Goal: Task Accomplishment & Management: Use online tool/utility

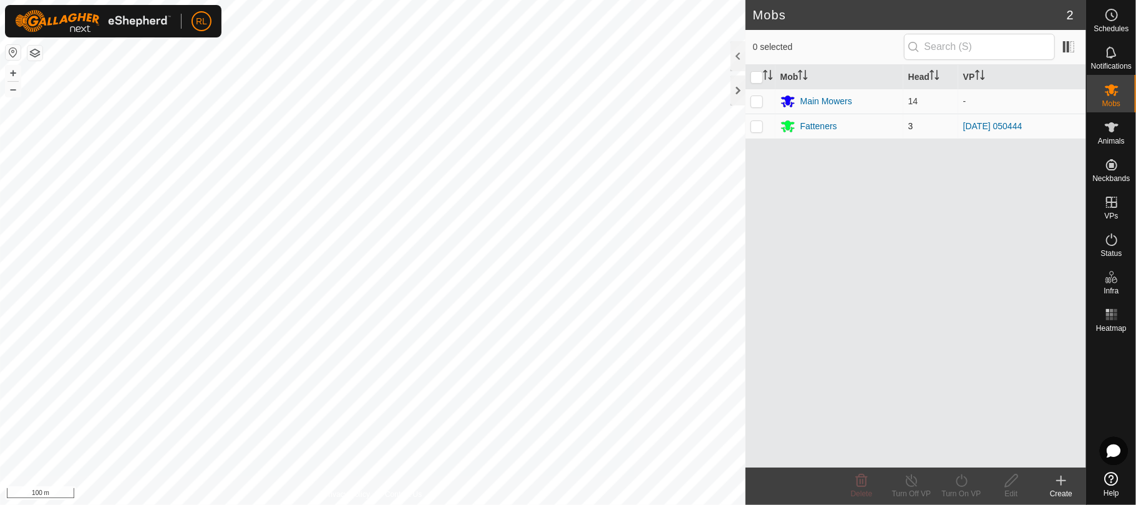
click at [758, 128] on p-checkbox at bounding box center [756, 126] width 12 height 10
checkbox input "true"
click at [914, 481] on icon at bounding box center [912, 480] width 16 height 15
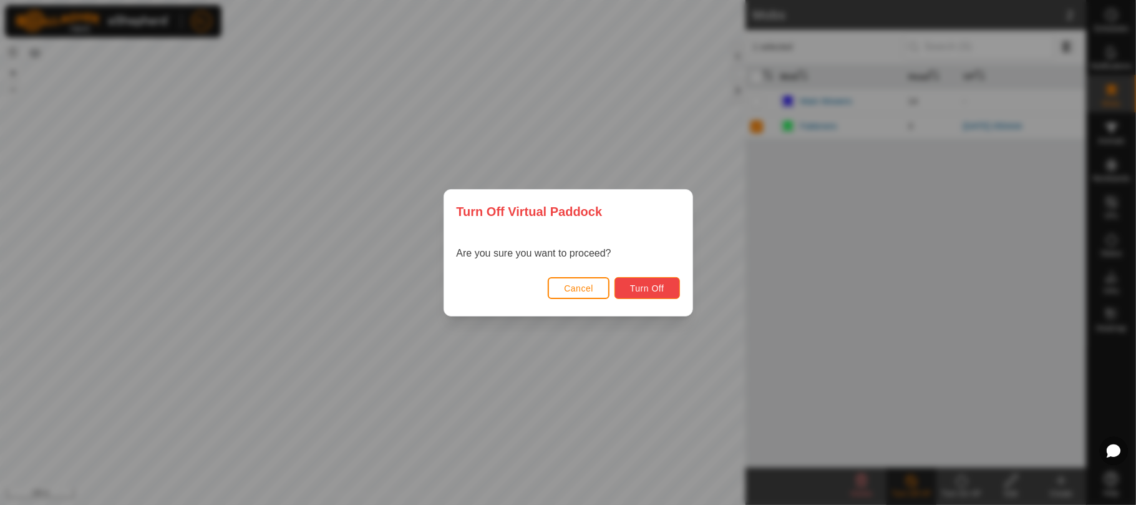
click at [646, 288] on span "Turn Off" at bounding box center [647, 288] width 34 height 10
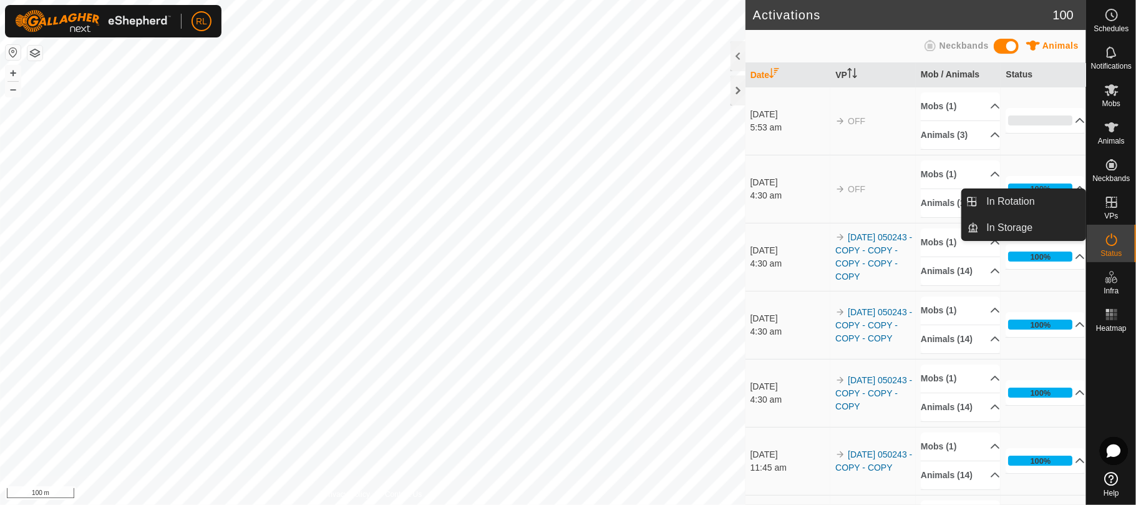
click at [1113, 215] on span "VPs" at bounding box center [1111, 215] width 14 height 7
click at [1108, 203] on icon at bounding box center [1111, 202] width 15 height 15
click at [1015, 195] on link "In Rotation" at bounding box center [1032, 201] width 107 height 25
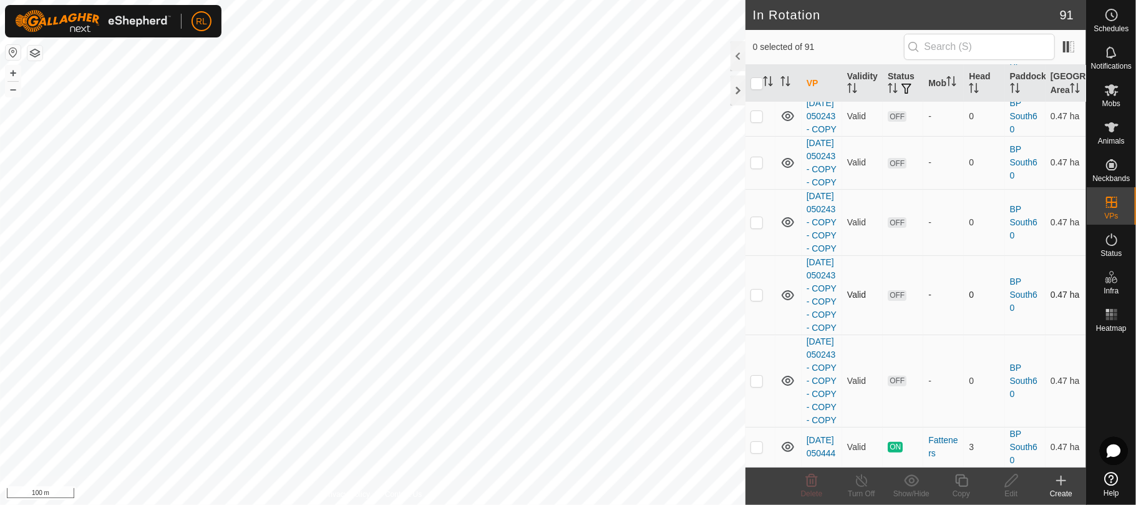
scroll to position [4513, 0]
click at [817, 187] on link "[DATE] 050243 - COPY - COPY" at bounding box center [821, 162] width 30 height 49
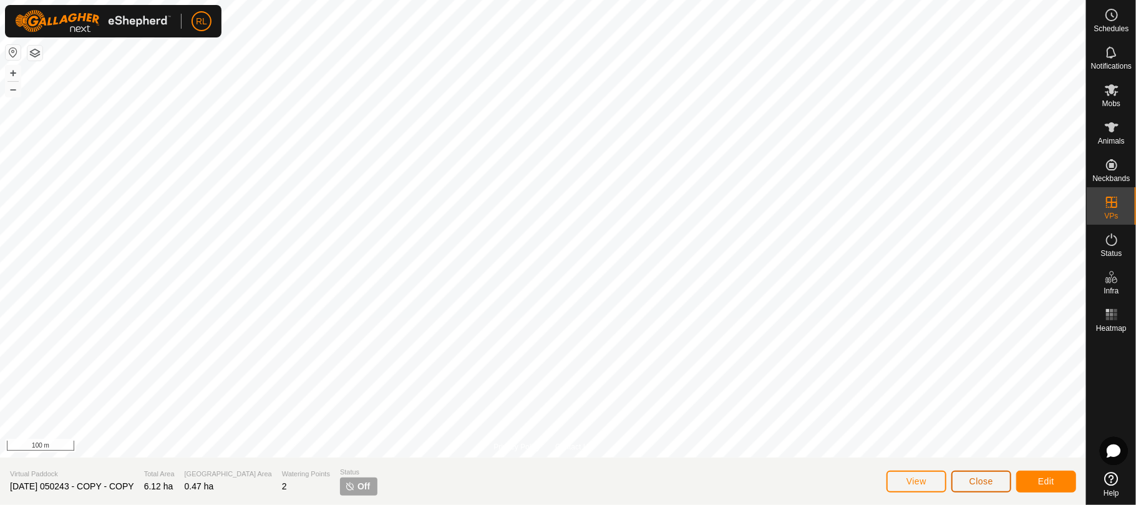
click at [990, 480] on span "Close" at bounding box center [981, 481] width 24 height 10
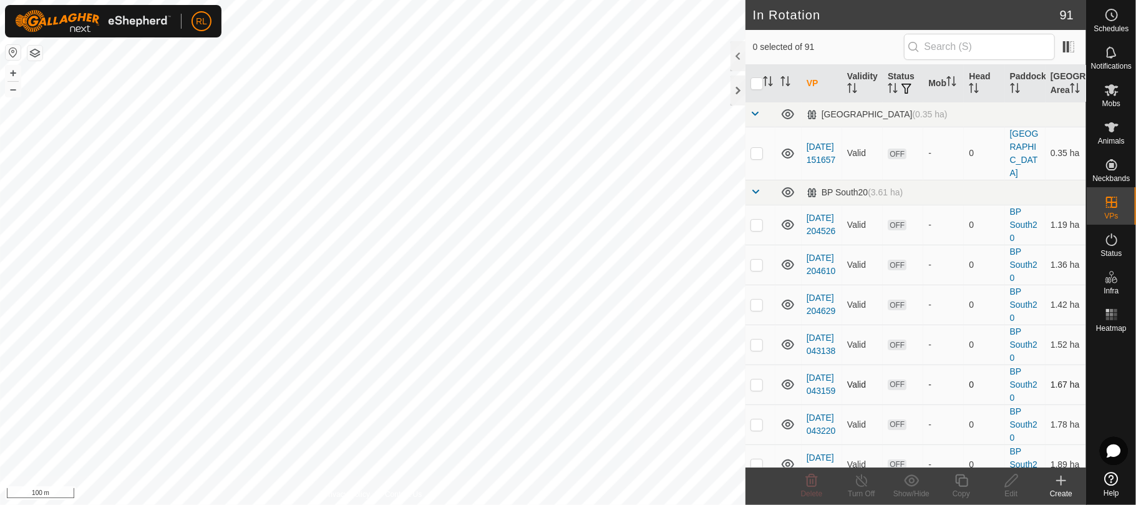
checkbox input "true"
click at [959, 485] on icon at bounding box center [961, 480] width 12 height 12
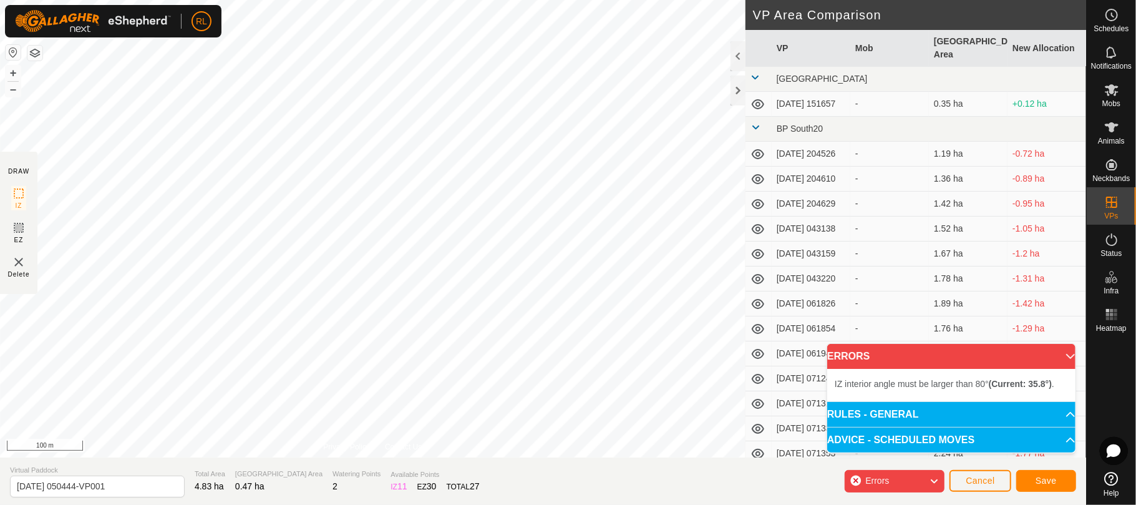
click at [471, 229] on div "IZ interior angle must be larger than 80° (Current: 35.8°) . + – ⇧ i 100 m" at bounding box center [372, 228] width 745 height 457
click at [653, 302] on div "IZ interior angle must be larger than 80° (Current: 65.0°) ." at bounding box center [747, 307] width 188 height 11
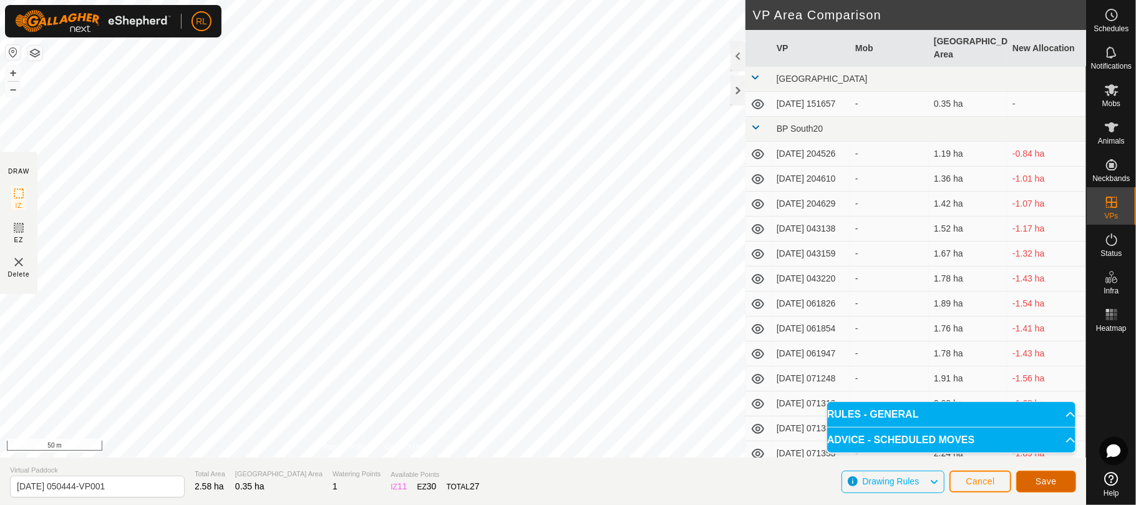
click at [1039, 474] on button "Save" at bounding box center [1046, 481] width 60 height 22
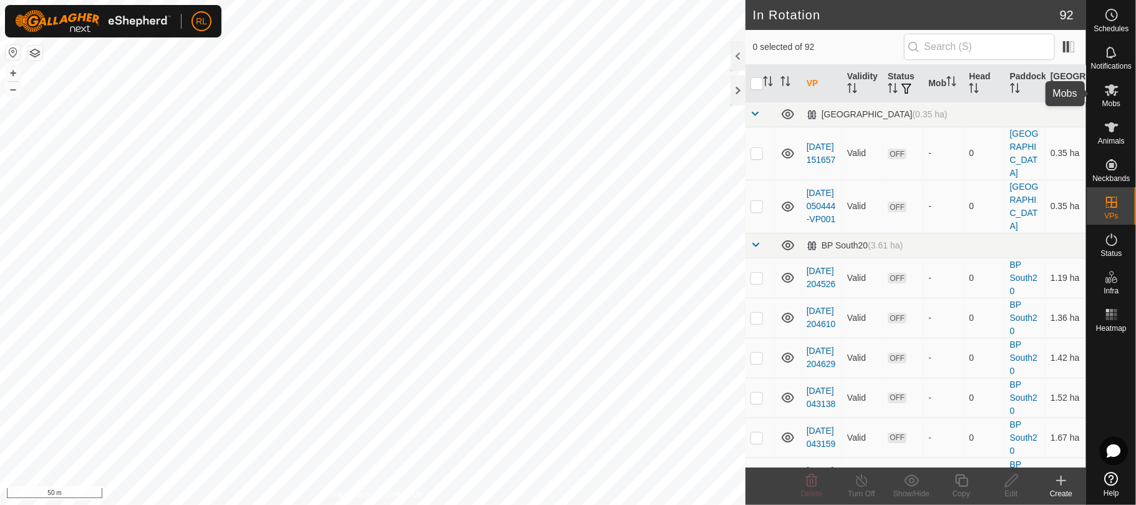
click at [1104, 92] on icon at bounding box center [1111, 89] width 15 height 15
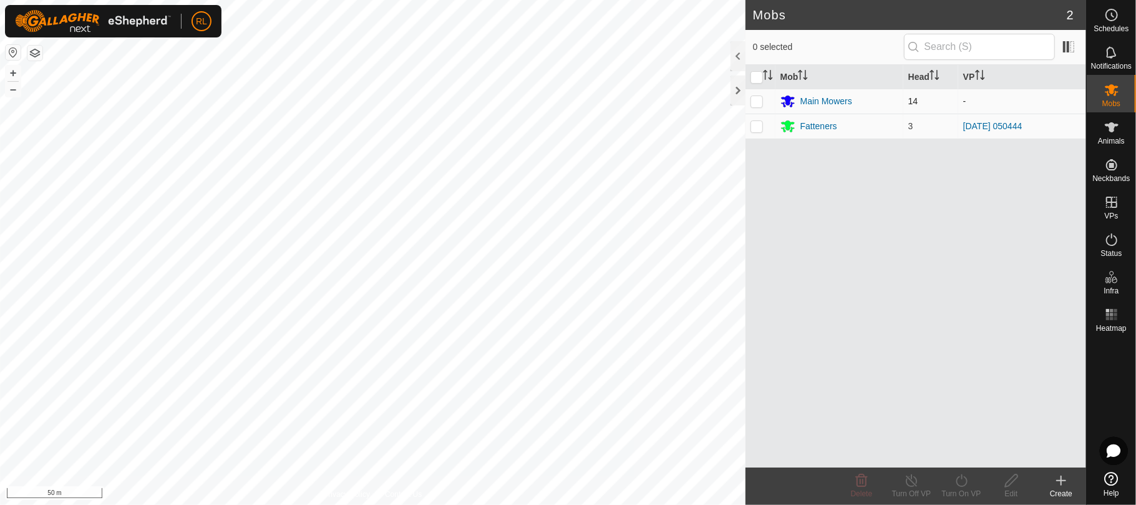
click at [752, 99] on p-checkbox at bounding box center [756, 101] width 12 height 10
checkbox input "true"
click at [756, 130] on p-checkbox at bounding box center [756, 126] width 12 height 10
checkbox input "true"
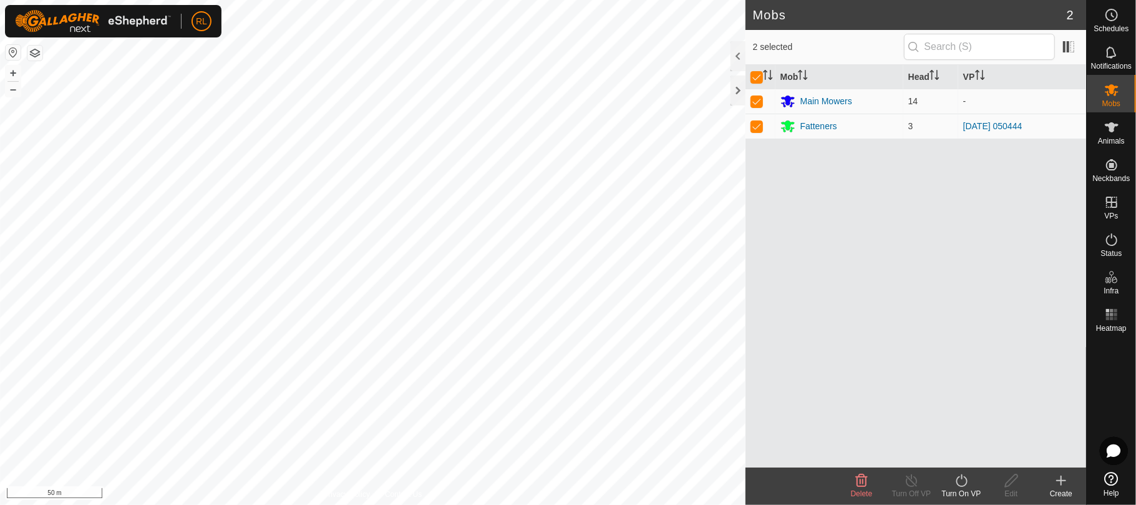
click at [954, 485] on icon at bounding box center [962, 480] width 16 height 15
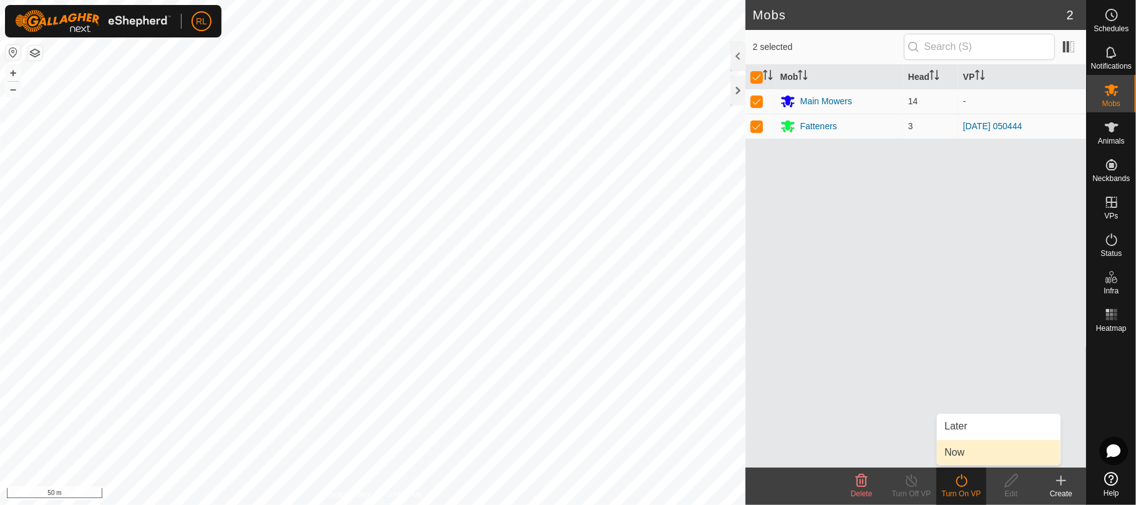
click at [963, 445] on link "Now" at bounding box center [998, 452] width 123 height 25
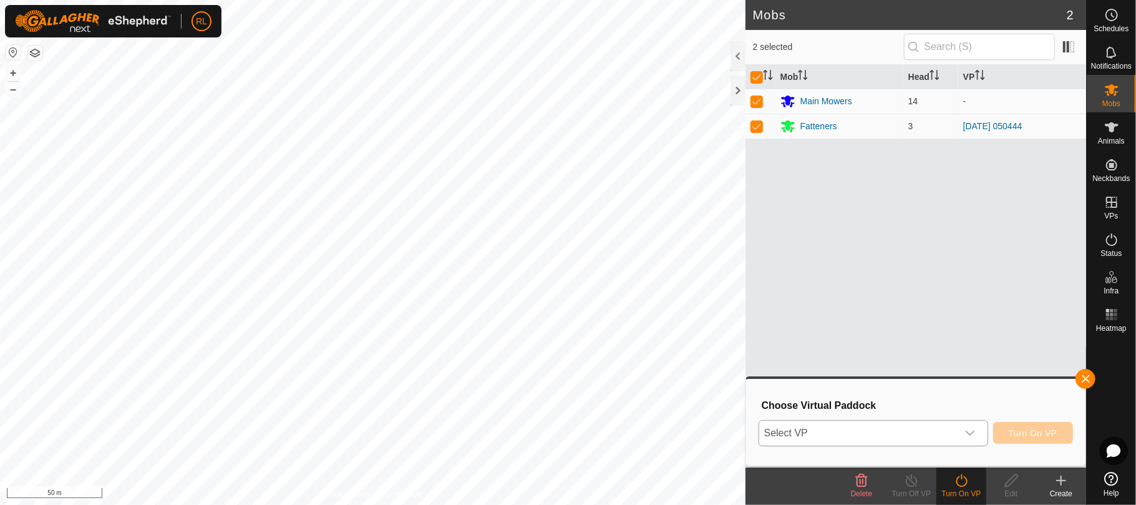
click at [971, 433] on icon "dropdown trigger" at bounding box center [970, 433] width 10 height 10
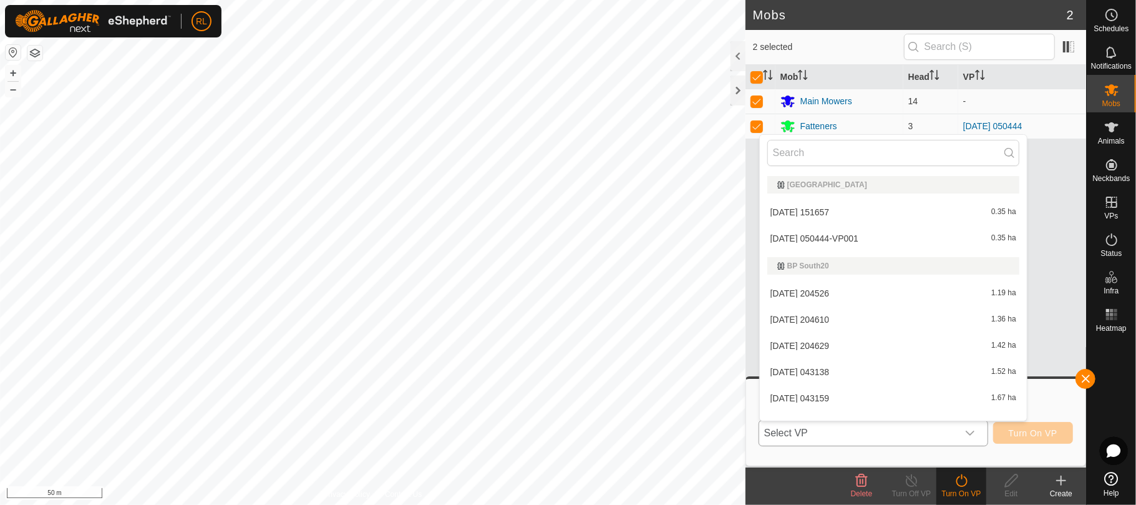
scroll to position [16, 0]
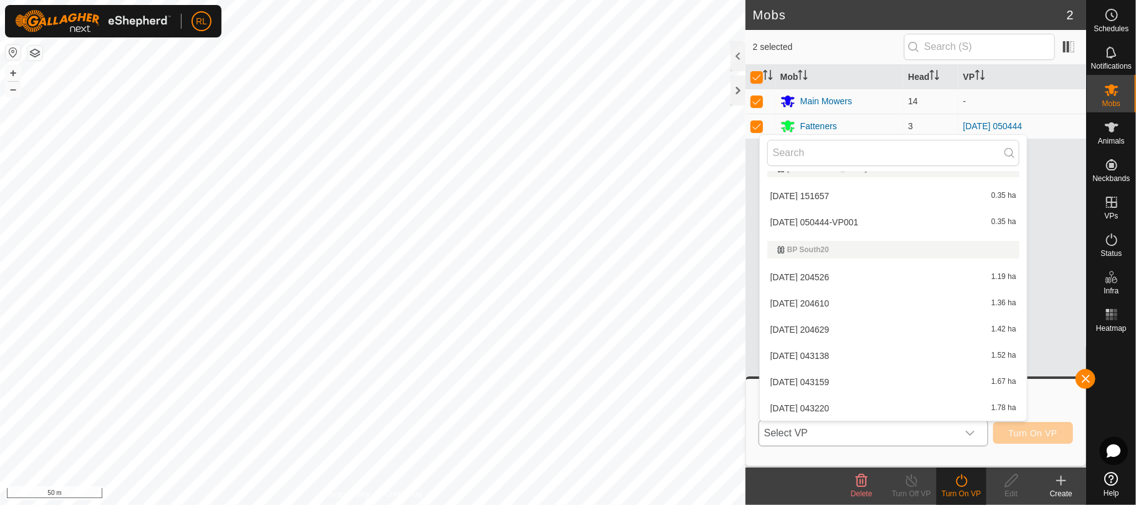
click at [957, 226] on li "[DATE] 050444-VP001 0.35 ha" at bounding box center [893, 222] width 267 height 25
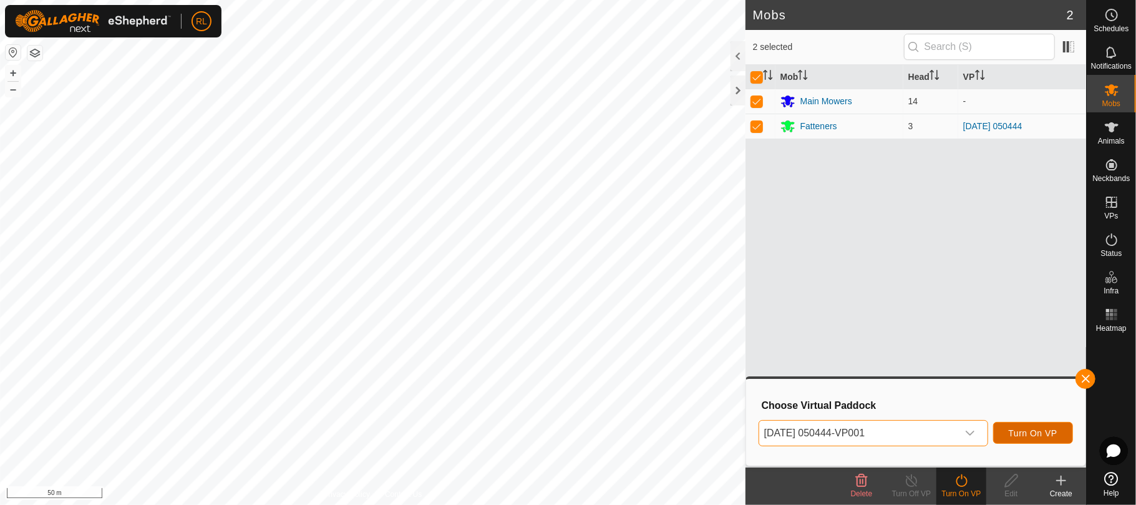
click at [1021, 432] on span "Turn On VP" at bounding box center [1032, 433] width 49 height 10
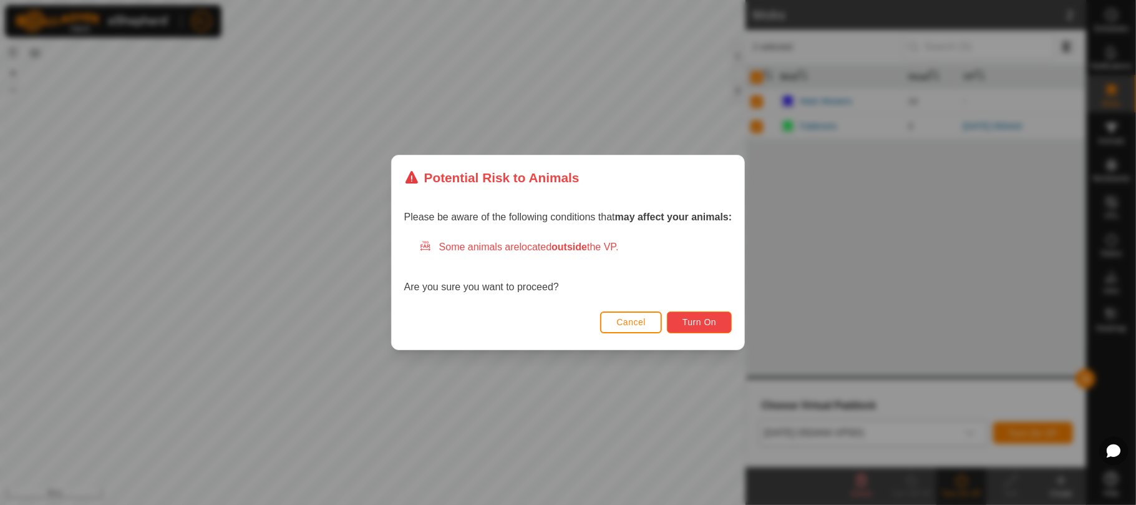
click at [720, 321] on button "Turn On" at bounding box center [699, 322] width 65 height 22
